Goal: Task Accomplishment & Management: Manage account settings

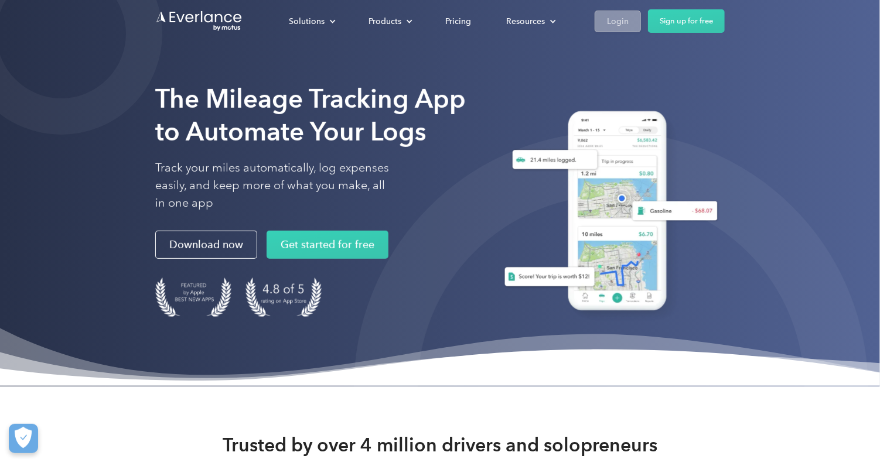
click at [616, 20] on div "Login" at bounding box center [618, 21] width 22 height 15
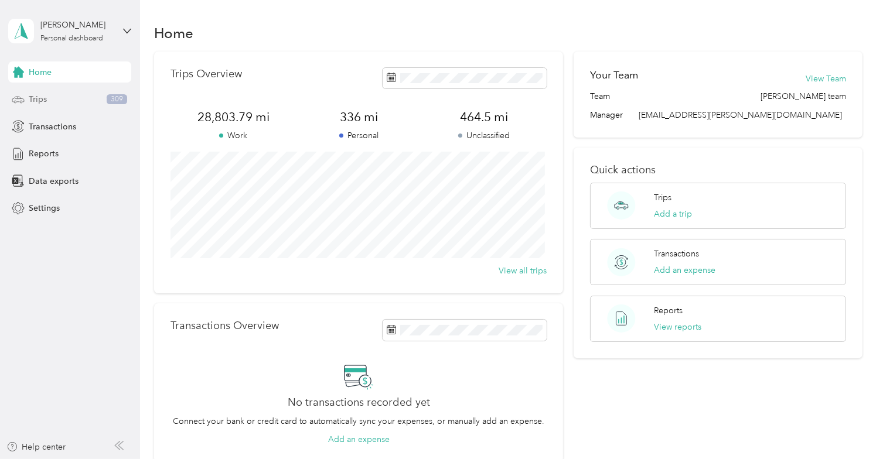
click at [40, 102] on span "Trips" at bounding box center [38, 99] width 18 height 12
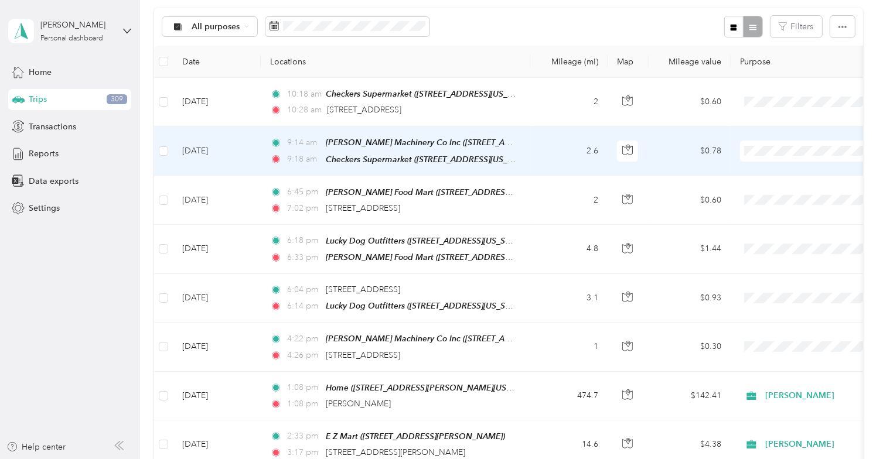
scroll to position [176, 0]
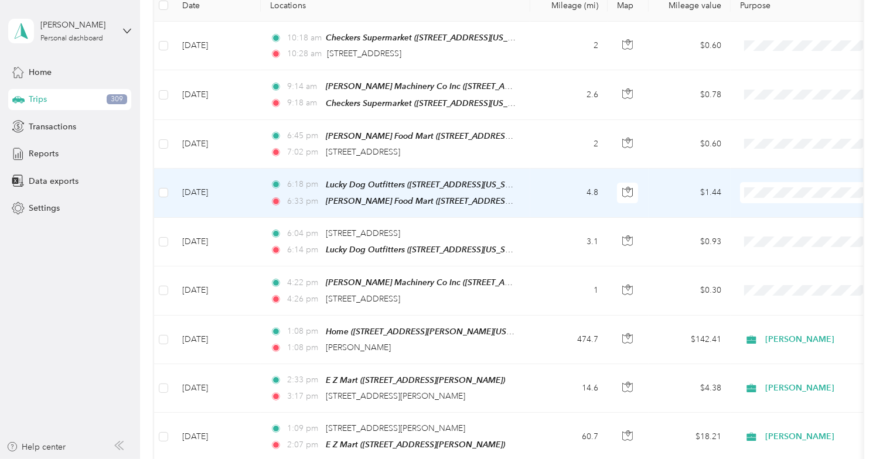
click at [767, 216] on ol "Acosta Personal" at bounding box center [809, 216] width 145 height 41
click at [777, 213] on li "Acosta" at bounding box center [809, 211] width 145 height 20
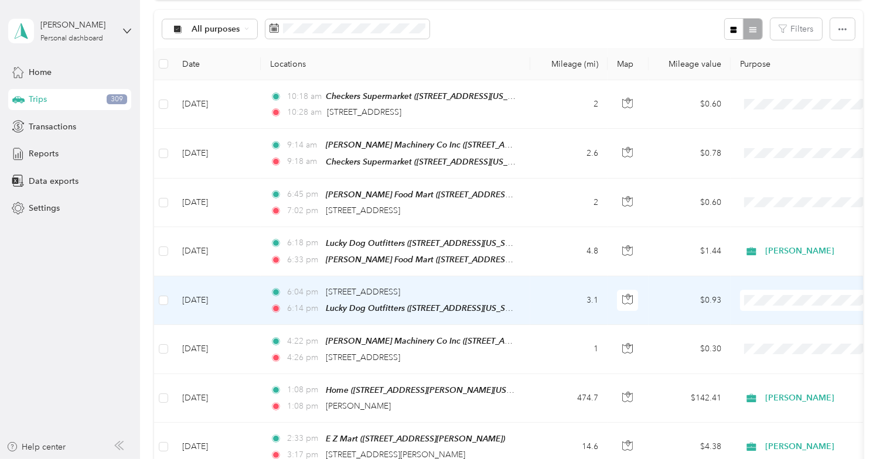
scroll to position [59, 0]
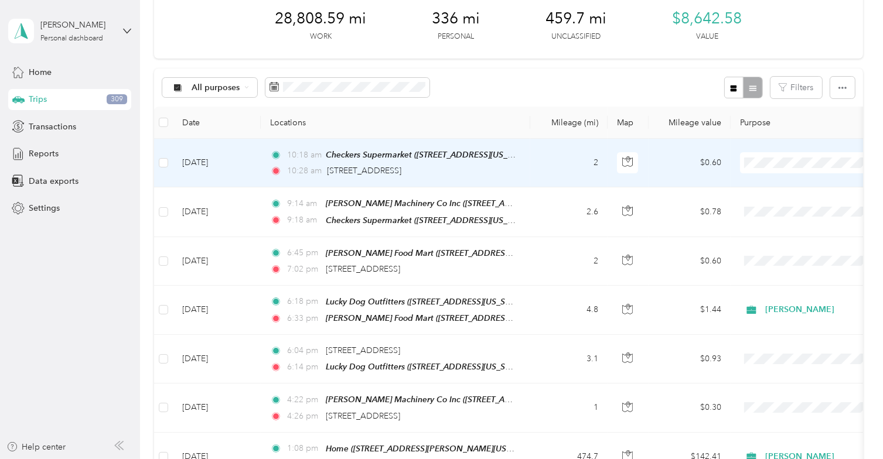
click at [785, 183] on span "Acosta" at bounding box center [821, 183] width 108 height 12
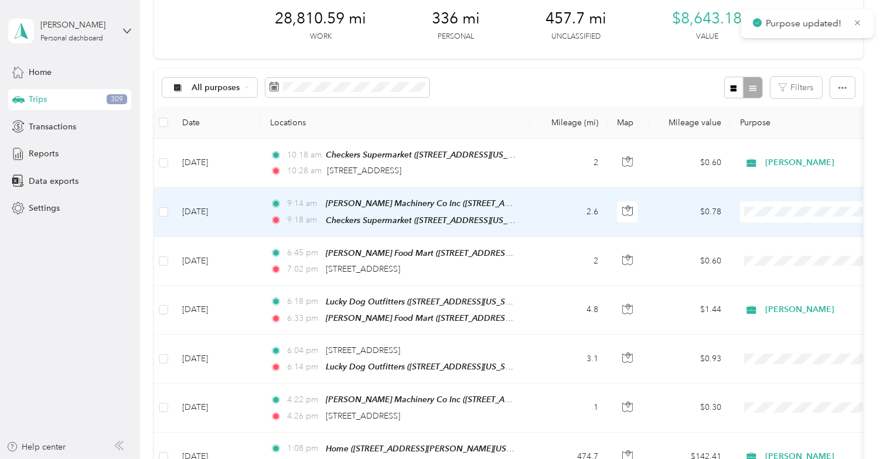
click at [778, 231] on span "Acosta" at bounding box center [821, 232] width 108 height 12
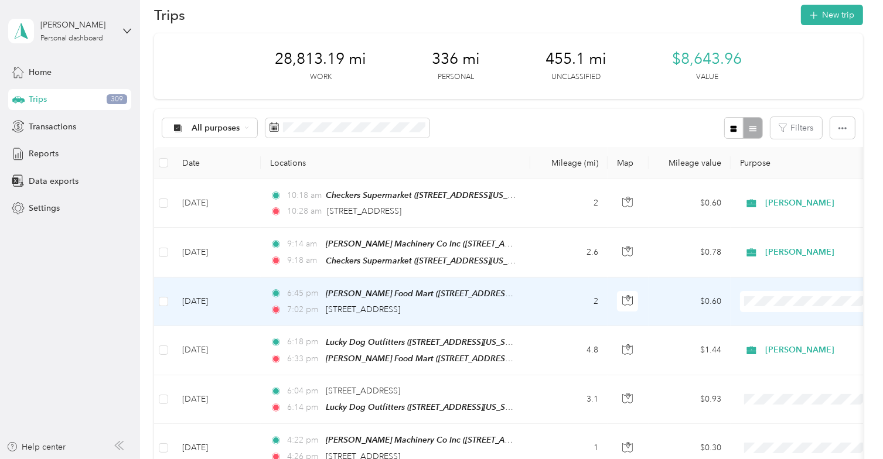
scroll to position [0, 0]
